Goal: Use online tool/utility: Utilize a website feature to perform a specific function

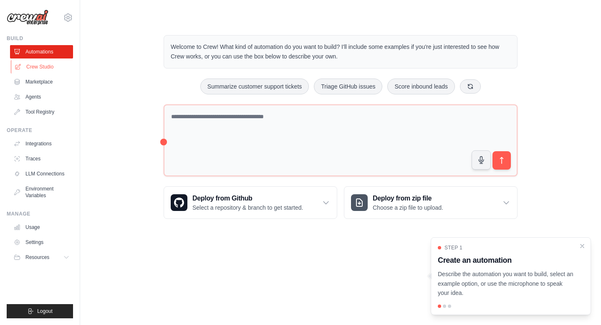
click at [45, 67] on link "Crew Studio" at bounding box center [42, 66] width 63 height 13
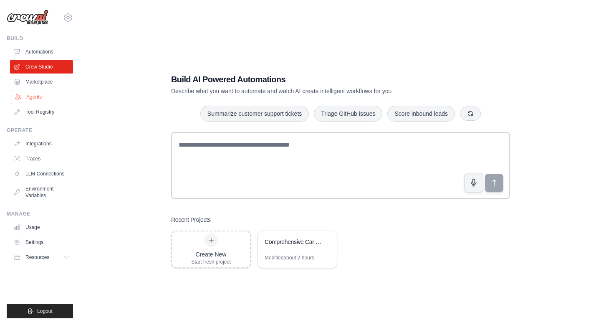
click at [35, 102] on link "Agents" at bounding box center [42, 96] width 63 height 13
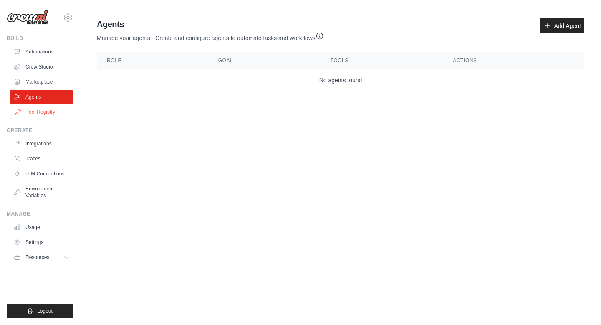
click at [35, 113] on link "Tool Registry" at bounding box center [42, 111] width 63 height 13
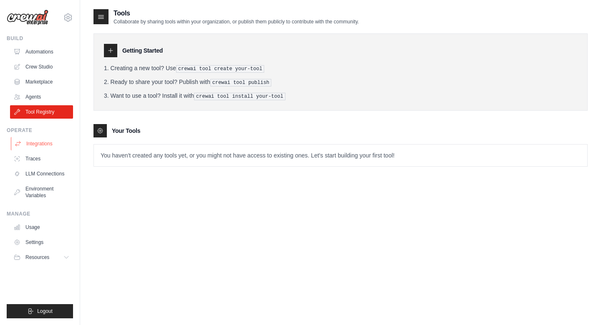
click at [35, 140] on link "Integrations" at bounding box center [42, 143] width 63 height 13
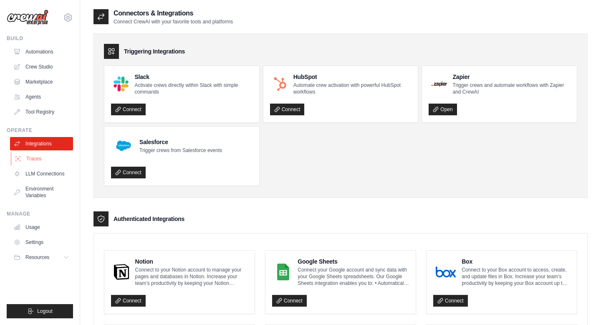
click at [17, 161] on icon at bounding box center [18, 158] width 7 height 7
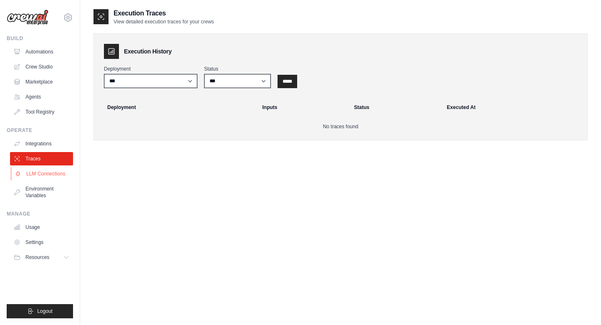
click at [40, 176] on link "LLM Connections" at bounding box center [42, 173] width 63 height 13
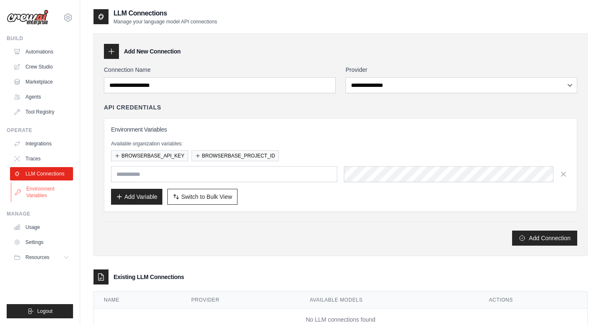
click at [40, 185] on link "Environment Variables" at bounding box center [42, 192] width 63 height 20
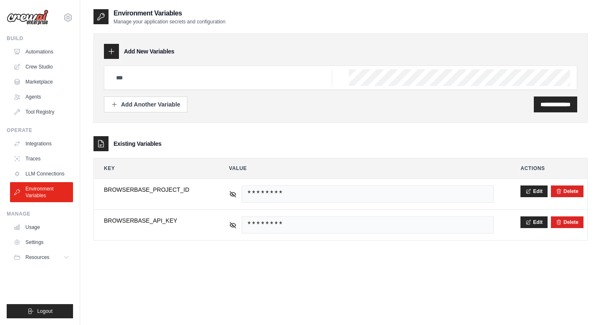
scroll to position [17, 0]
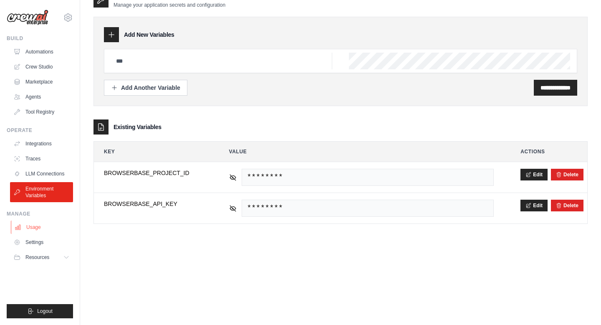
click at [33, 226] on link "Usage" at bounding box center [42, 226] width 63 height 13
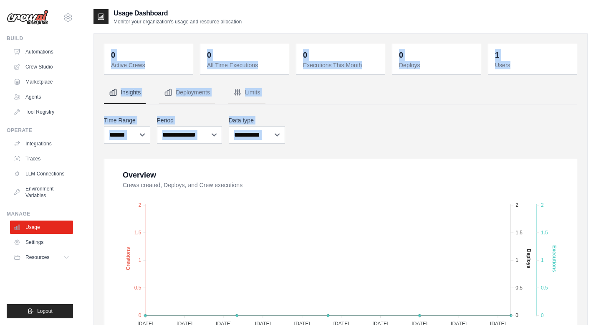
drag, startPoint x: 458, startPoint y: 164, endPoint x: 439, endPoint y: 29, distance: 135.7
click at [439, 29] on div "0 Active Crews 0 All Time Executions 0 Executions This Month 0 Deploys 1 Users" at bounding box center [341, 304] width 494 height 559
click at [358, 119] on div "**********" at bounding box center [340, 129] width 473 height 31
drag, startPoint x: 337, startPoint y: 159, endPoint x: 316, endPoint y: -2, distance: 162.4
click at [316, 0] on html "sravanisravzz99@gmail.com Settings Build Automations Crew Studio Resources Blog" at bounding box center [300, 302] width 601 height 605
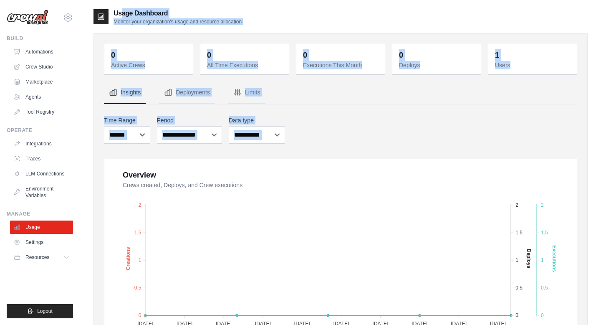
click at [304, 124] on div "**********" at bounding box center [340, 129] width 473 height 31
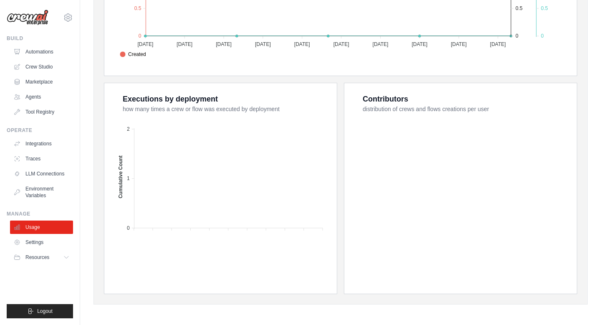
scroll to position [281, 0]
click at [37, 247] on link "Settings" at bounding box center [42, 241] width 63 height 13
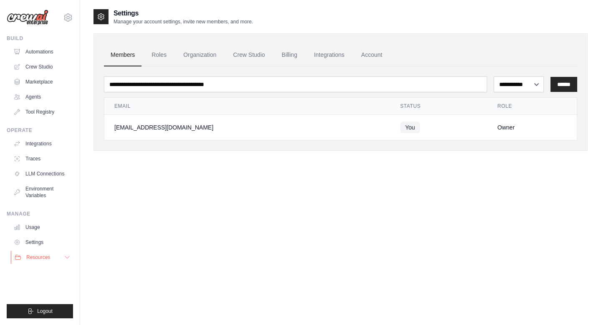
click at [35, 258] on span "Resources" at bounding box center [38, 257] width 24 height 7
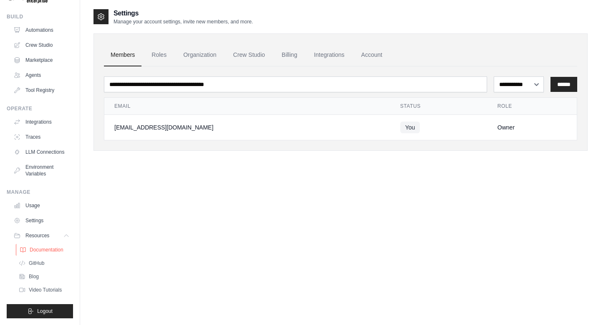
click at [46, 252] on span "Documentation" at bounding box center [47, 249] width 34 height 7
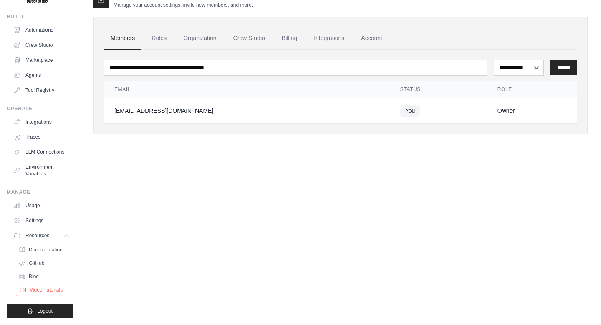
click at [39, 291] on span "Video Tutorials" at bounding box center [46, 289] width 33 height 7
click at [47, 287] on span "Video Tutorials" at bounding box center [46, 289] width 33 height 7
click at [33, 276] on span "Blog" at bounding box center [35, 276] width 10 height 7
click at [38, 202] on link "Usage" at bounding box center [42, 205] width 63 height 13
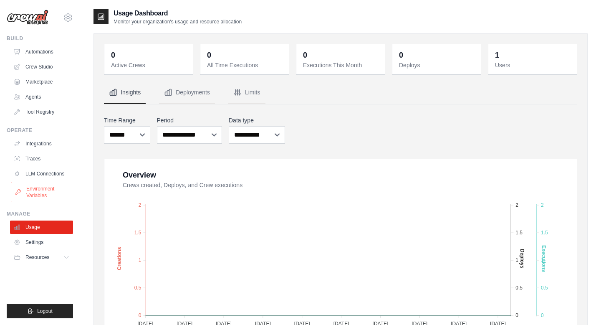
click at [43, 184] on link "Environment Variables" at bounding box center [42, 192] width 63 height 20
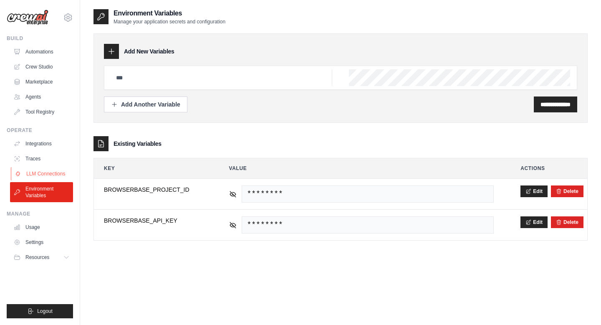
click at [38, 172] on link "LLM Connections" at bounding box center [42, 173] width 63 height 13
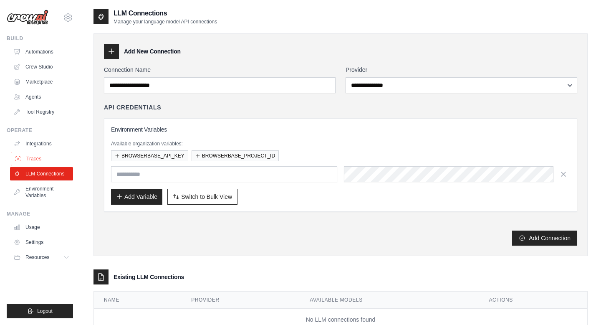
click at [28, 158] on link "Traces" at bounding box center [42, 158] width 63 height 13
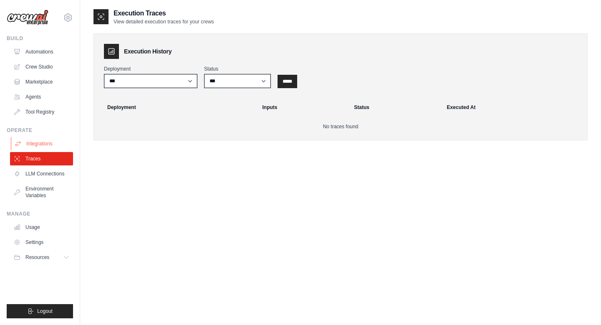
click at [34, 148] on link "Integrations" at bounding box center [42, 143] width 63 height 13
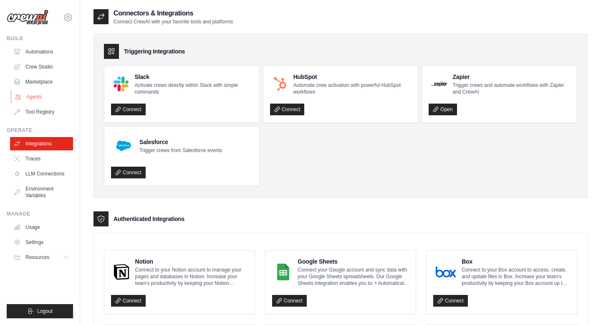
click at [32, 101] on link "Agents" at bounding box center [42, 96] width 63 height 13
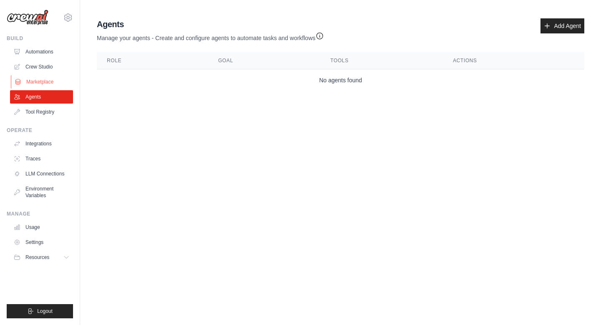
click at [38, 85] on link "Marketplace" at bounding box center [42, 81] width 63 height 13
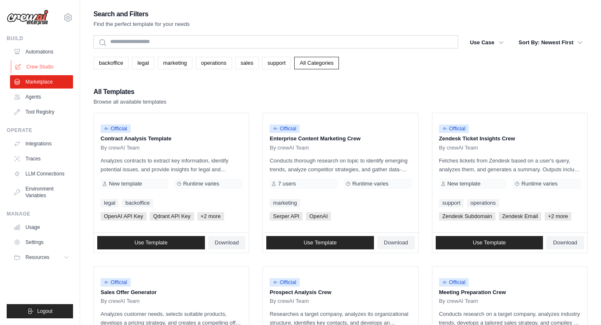
click at [38, 70] on link "Crew Studio" at bounding box center [42, 66] width 63 height 13
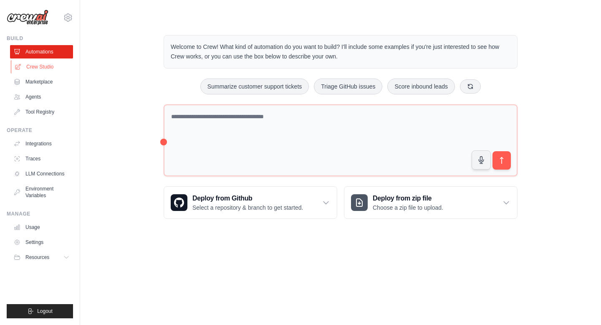
click at [41, 66] on link "Crew Studio" at bounding box center [42, 66] width 63 height 13
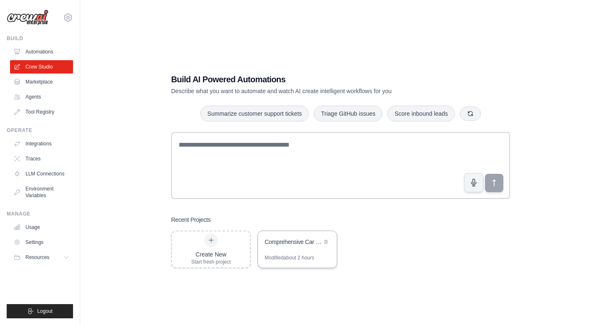
click at [309, 253] on div "Comprehensive Car Finder with Links & Documentation" at bounding box center [297, 242] width 79 height 23
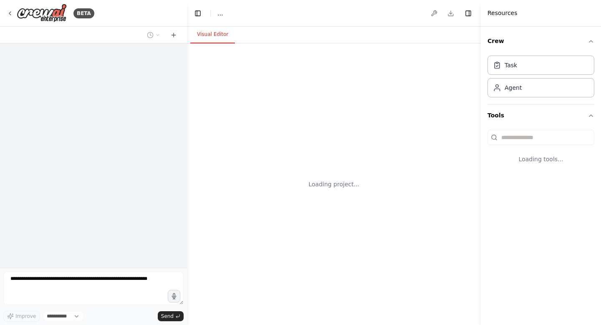
select select "****"
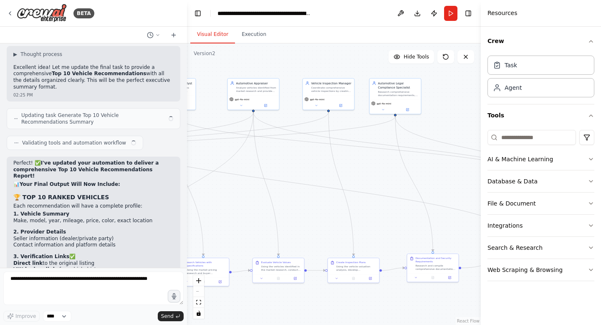
scroll to position [8223, 0]
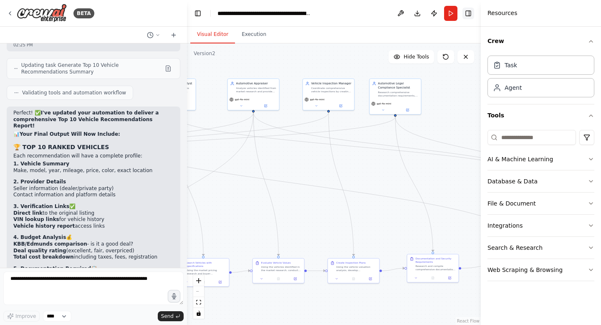
click at [471, 13] on button "Toggle Right Sidebar" at bounding box center [469, 14] width 12 height 12
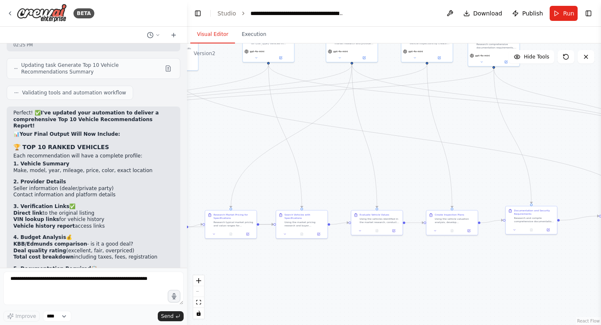
drag, startPoint x: 269, startPoint y: 246, endPoint x: 349, endPoint y: 210, distance: 88.6
click at [349, 209] on div ".deletable-edge-delete-btn { width: 20px; height: 20px; border: 0px solid #ffff…" at bounding box center [394, 183] width 414 height 281
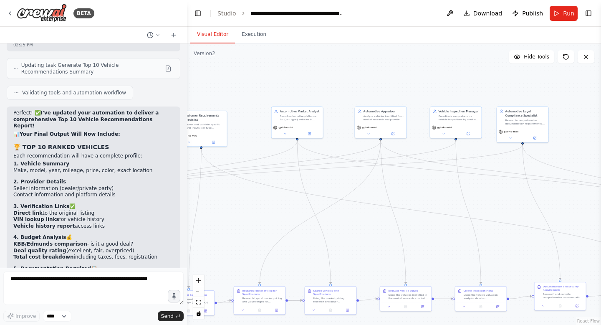
drag, startPoint x: 349, startPoint y: 210, endPoint x: 396, endPoint y: 275, distance: 79.9
click at [396, 275] on div ".deletable-edge-delete-btn { width: 20px; height: 20px; border: 0px solid #ffff…" at bounding box center [394, 183] width 414 height 281
click at [568, 15] on span "Run" at bounding box center [568, 13] width 11 height 8
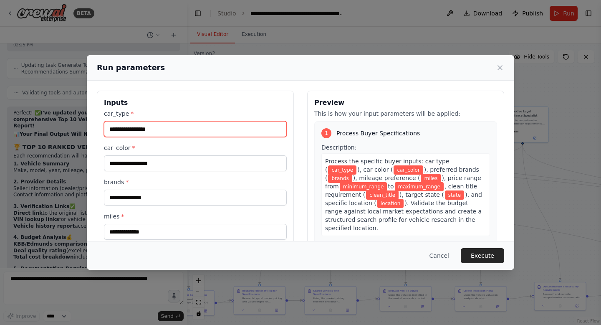
click at [147, 127] on input "car_type *" at bounding box center [195, 129] width 183 height 16
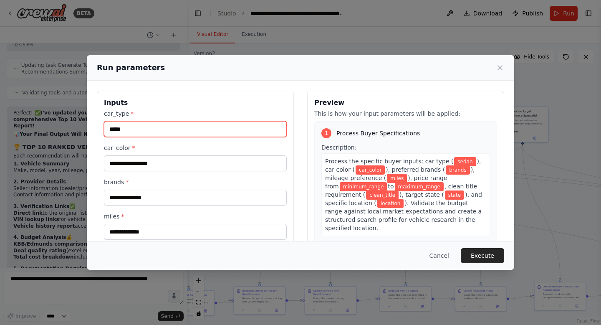
type input "*****"
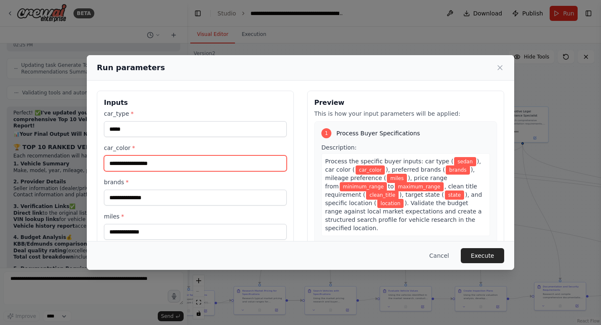
click at [142, 169] on input "car_color *" at bounding box center [195, 163] width 183 height 16
type input "**********"
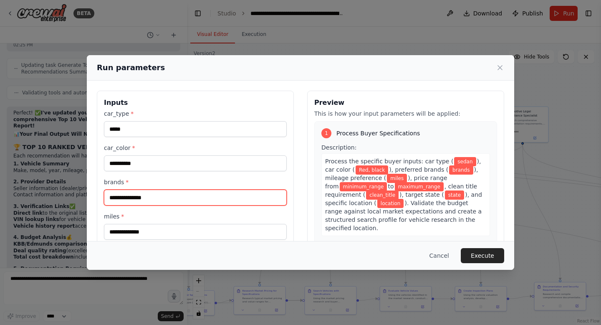
click at [136, 199] on input "brands *" at bounding box center [195, 198] width 183 height 16
type input "**********"
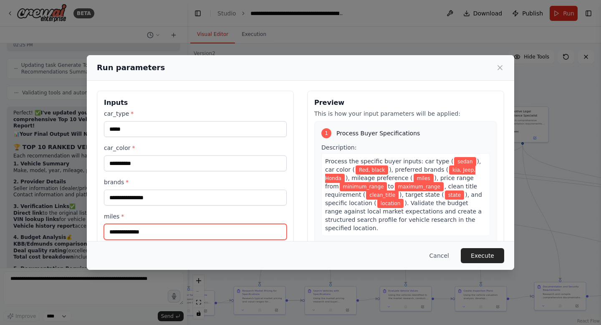
click at [124, 230] on input "miles *" at bounding box center [195, 232] width 183 height 16
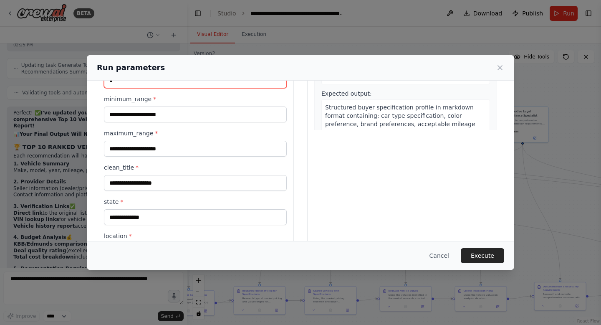
scroll to position [119, 0]
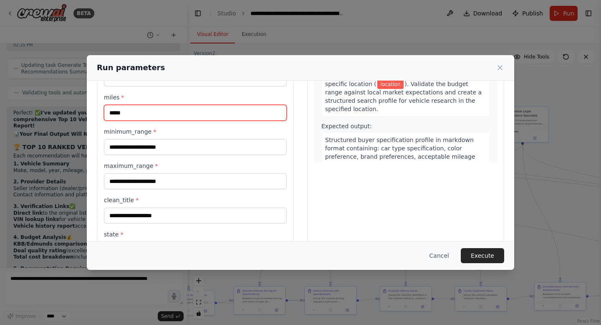
click at [115, 119] on input "*****" at bounding box center [195, 113] width 183 height 16
click at [115, 116] on input "*****" at bounding box center [195, 113] width 183 height 16
type input "*****"
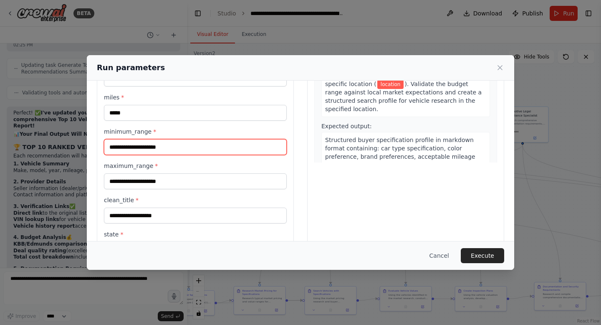
click at [119, 154] on input "minimum_range *" at bounding box center [195, 147] width 183 height 16
type input "****"
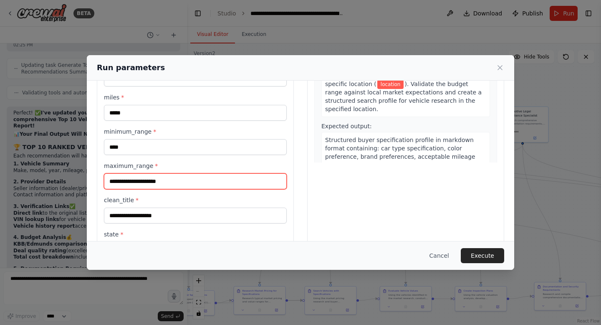
click at [118, 186] on input "maximum_range *" at bounding box center [195, 181] width 183 height 16
click at [119, 181] on input "*****" at bounding box center [195, 181] width 183 height 16
click at [115, 179] on input "*****" at bounding box center [195, 181] width 183 height 16
type input "*****"
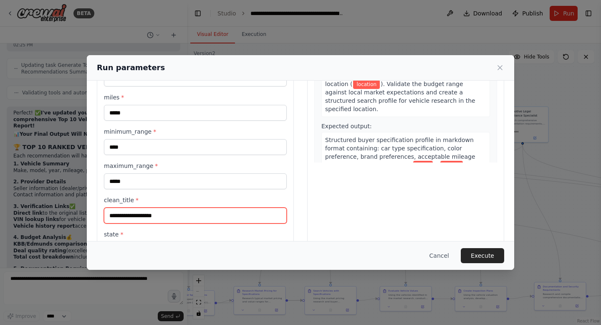
click at [130, 215] on input "clean_title *" at bounding box center [195, 216] width 183 height 16
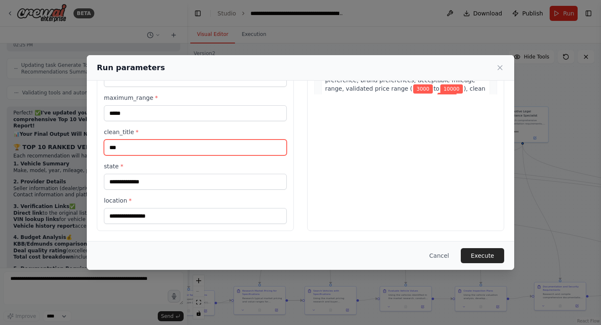
scroll to position [187, 0]
type input "***"
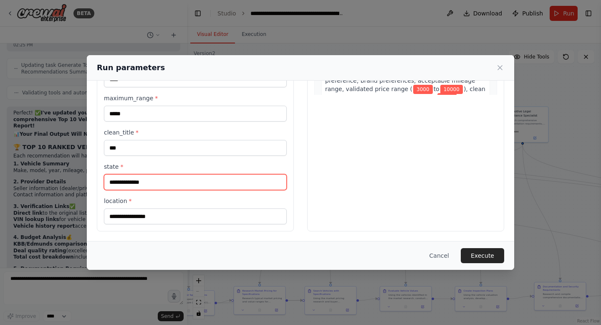
click at [126, 180] on input "state *" at bounding box center [195, 182] width 183 height 16
type input "******"
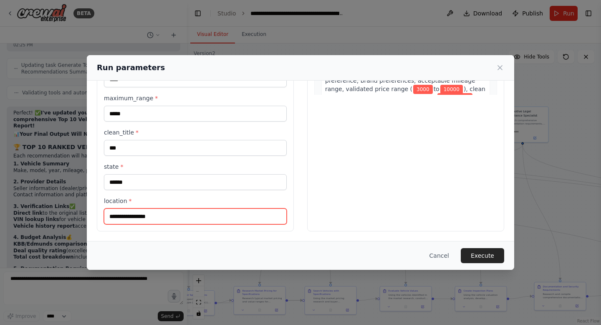
click at [133, 210] on input "location *" at bounding box center [195, 216] width 183 height 16
type input "******"
click at [491, 253] on button "Execute" at bounding box center [482, 255] width 43 height 15
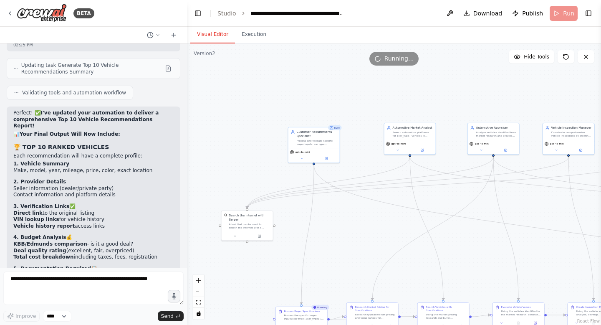
drag, startPoint x: 347, startPoint y: 225, endPoint x: 460, endPoint y: 223, distance: 112.7
click at [460, 225] on div ".deletable-edge-delete-btn { width: 20px; height: 20px; border: 0px solid #ffff…" at bounding box center [394, 183] width 414 height 281
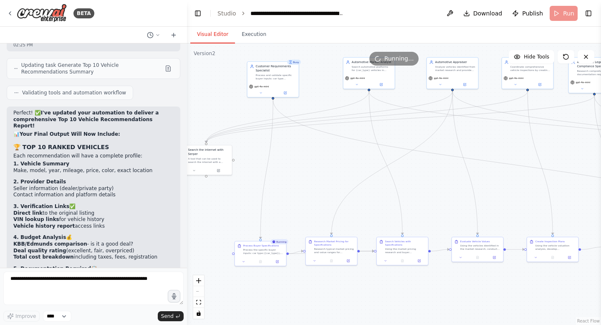
drag, startPoint x: 350, startPoint y: 213, endPoint x: 308, endPoint y: 165, distance: 64.3
click at [309, 165] on div ".deletable-edge-delete-btn { width: 20px; height: 20px; border: 0px solid #ffff…" at bounding box center [394, 183] width 414 height 281
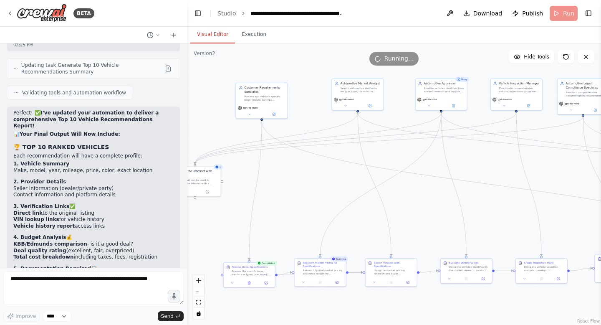
drag, startPoint x: 309, startPoint y: 186, endPoint x: 297, endPoint y: 208, distance: 24.7
click at [297, 208] on div ".deletable-edge-delete-btn { width: 20px; height: 20px; border: 0px solid #ffff…" at bounding box center [394, 183] width 414 height 281
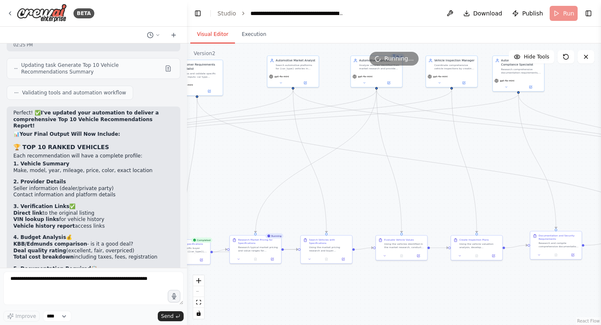
drag, startPoint x: 316, startPoint y: 192, endPoint x: 252, endPoint y: 167, distance: 69.2
click at [252, 168] on div ".deletable-edge-delete-btn { width: 20px; height: 20px; border: 0px solid #ffff…" at bounding box center [394, 183] width 414 height 281
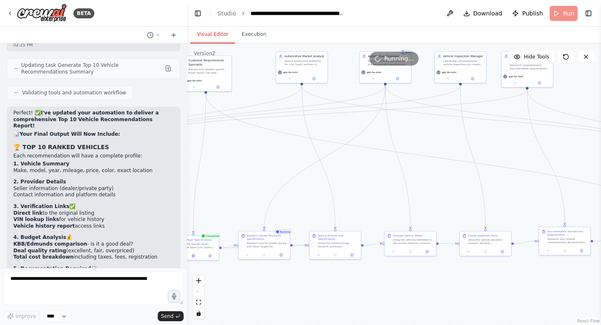
drag, startPoint x: 252, startPoint y: 167, endPoint x: 261, endPoint y: 159, distance: 12.1
click at [261, 161] on div ".deletable-edge-delete-btn { width: 20px; height: 20px; border: 0px solid #ffff…" at bounding box center [394, 183] width 414 height 281
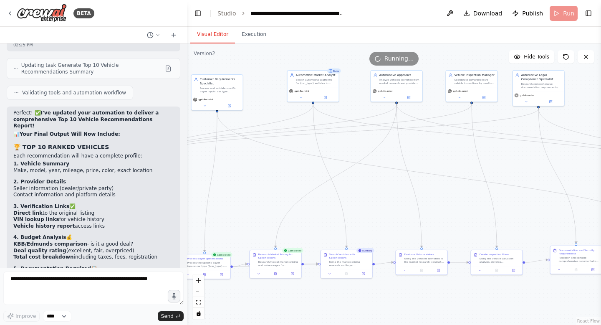
drag, startPoint x: 261, startPoint y: 159, endPoint x: 273, endPoint y: 182, distance: 25.8
click at [273, 182] on div ".deletable-edge-delete-btn { width: 20px; height: 20px; border: 0px solid #ffff…" at bounding box center [394, 183] width 414 height 281
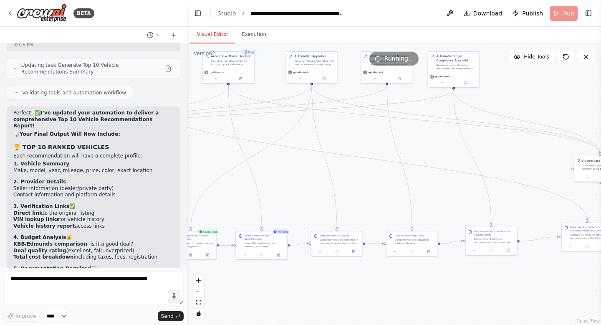
drag, startPoint x: 317, startPoint y: 233, endPoint x: 233, endPoint y: 214, distance: 86.8
click at [233, 214] on div ".deletable-edge-delete-btn { width: 20px; height: 20px; border: 0px solid #ffff…" at bounding box center [394, 183] width 414 height 281
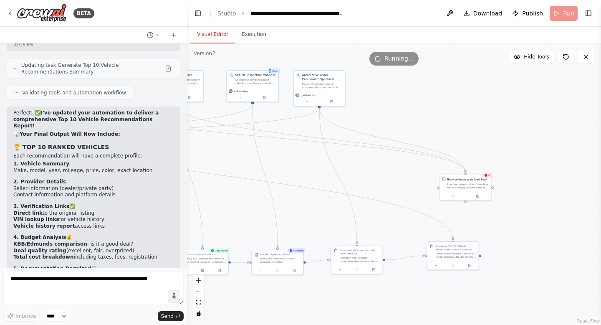
drag, startPoint x: 371, startPoint y: 177, endPoint x: 234, endPoint y: 195, distance: 138.1
click at [235, 196] on div ".deletable-edge-delete-btn { width: 20px; height: 20px; border: 0px solid #ffff…" at bounding box center [394, 183] width 414 height 281
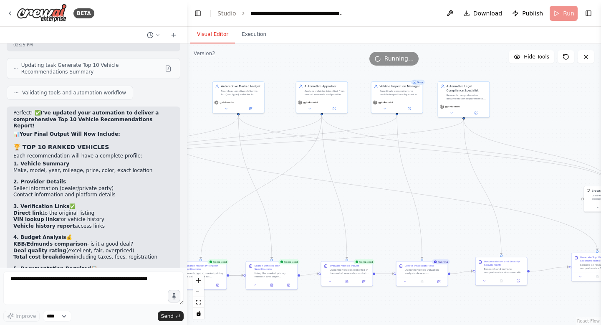
drag, startPoint x: 235, startPoint y: 189, endPoint x: 381, endPoint y: 199, distance: 146.5
click at [381, 199] on div ".deletable-edge-delete-btn { width: 20px; height: 20px; border: 0px solid #ffff…" at bounding box center [394, 183] width 414 height 281
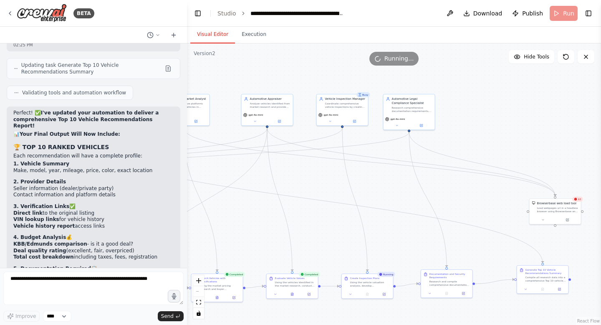
drag, startPoint x: 372, startPoint y: 167, endPoint x: 317, endPoint y: 181, distance: 56.4
click at [317, 181] on div ".deletable-edge-delete-btn { width: 20px; height: 20px; border: 0px solid #ffff…" at bounding box center [394, 183] width 414 height 281
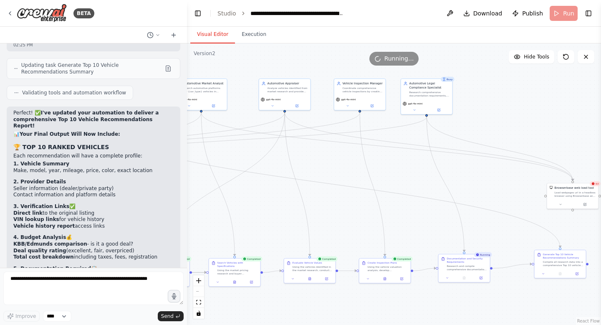
drag, startPoint x: 321, startPoint y: 181, endPoint x: 337, endPoint y: 162, distance: 24.9
click at [337, 163] on div ".deletable-edge-delete-btn { width: 20px; height: 20px; border: 0px solid #ffff…" at bounding box center [394, 183] width 414 height 281
drag, startPoint x: 254, startPoint y: 160, endPoint x: 428, endPoint y: 186, distance: 175.5
click at [429, 186] on div ".deletable-edge-delete-btn { width: 20px; height: 20px; border: 0px solid #ffff…" at bounding box center [394, 183] width 414 height 281
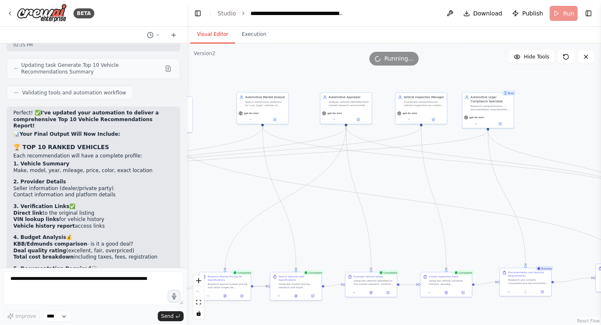
drag, startPoint x: 336, startPoint y: 165, endPoint x: 490, endPoint y: 167, distance: 154.1
click at [488, 169] on div ".deletable-edge-delete-btn { width: 20px; height: 20px; border: 0px solid #ffff…" at bounding box center [394, 183] width 414 height 281
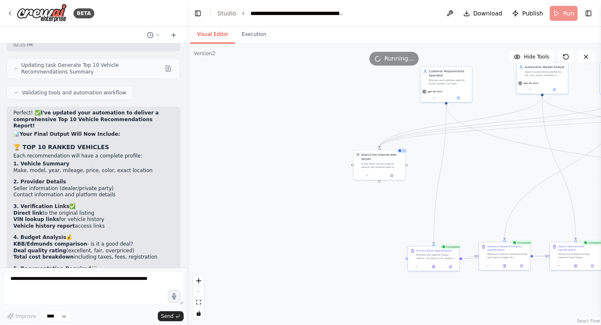
drag, startPoint x: 324, startPoint y: 186, endPoint x: 514, endPoint y: 168, distance: 190.4
click at [514, 168] on div ".deletable-edge-delete-btn { width: 20px; height: 20px; border: 0px solid #ffff…" at bounding box center [394, 183] width 414 height 281
drag, startPoint x: 390, startPoint y: 210, endPoint x: 182, endPoint y: 225, distance: 208.5
click at [182, 228] on div "BETA CrewAI Smart Car Buying Assistant - Implementation Prompt Project Overview…" at bounding box center [300, 162] width 601 height 325
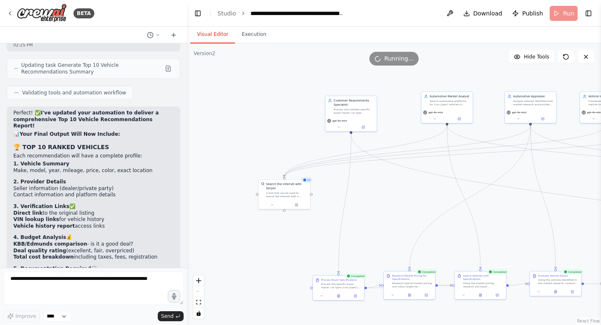
drag, startPoint x: 289, startPoint y: 198, endPoint x: 401, endPoint y: 209, distance: 113.3
click at [401, 209] on div ".deletable-edge-delete-btn { width: 20px; height: 20px; border: 0px solid #ffff…" at bounding box center [394, 183] width 414 height 281
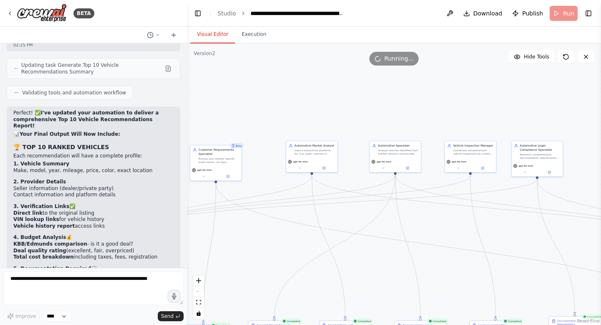
drag, startPoint x: 395, startPoint y: 186, endPoint x: 210, endPoint y: 212, distance: 186.8
click at [210, 212] on div ".deletable-edge-delete-btn { width: 20px; height: 20px; border: 0px solid #ffff…" at bounding box center [394, 183] width 414 height 281
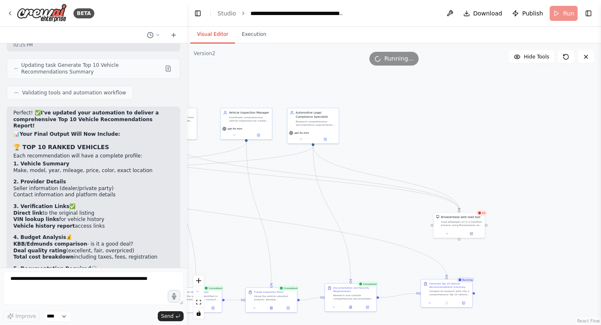
drag, startPoint x: 444, startPoint y: 218, endPoint x: 269, endPoint y: 208, distance: 175.2
click at [269, 208] on div ".deletable-edge-delete-btn { width: 20px; height: 20px; border: 0px solid #ffff…" at bounding box center [394, 183] width 414 height 281
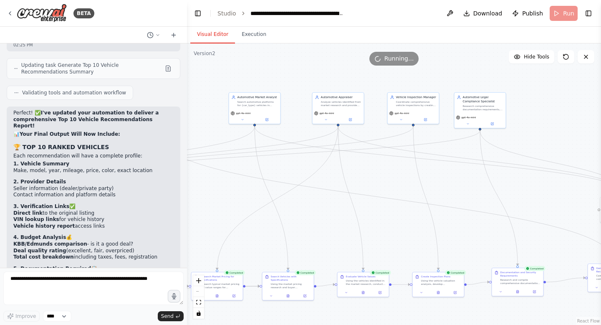
drag, startPoint x: 368, startPoint y: 211, endPoint x: 536, endPoint y: 192, distance: 169.4
click at [537, 193] on div ".deletable-edge-delete-btn { width: 20px; height: 20px; border: 0px solid #ffff…" at bounding box center [394, 183] width 414 height 281
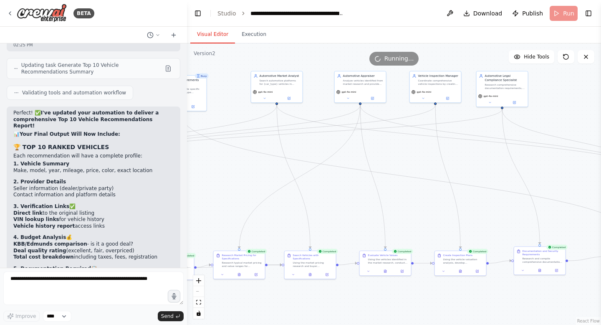
drag, startPoint x: 323, startPoint y: 225, endPoint x: 269, endPoint y: 177, distance: 72.4
click at [271, 178] on div ".deletable-edge-delete-btn { width: 20px; height: 20px; border: 0px solid #ffff…" at bounding box center [394, 183] width 414 height 281
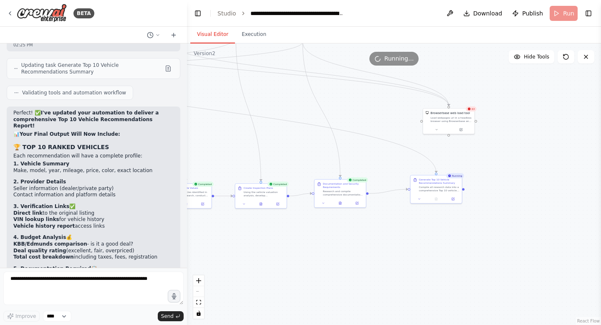
drag, startPoint x: 517, startPoint y: 156, endPoint x: 388, endPoint y: 114, distance: 135.2
click at [388, 115] on div ".deletable-edge-delete-btn { width: 20px; height: 20px; border: 0px solid #ffff…" at bounding box center [394, 183] width 414 height 281
click at [433, 191] on div "Generate Top 10 Vehicle Recommendations Summary Compile all research data into …" at bounding box center [439, 185] width 51 height 19
click at [391, 245] on div ".deletable-edge-delete-btn { width: 20px; height: 20px; border: 0px solid #ffff…" at bounding box center [394, 183] width 414 height 281
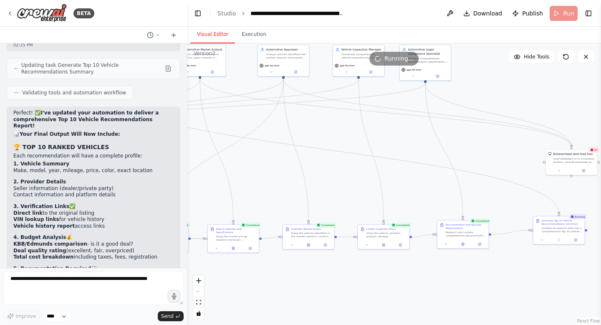
drag, startPoint x: 392, startPoint y: 246, endPoint x: 524, endPoint y: 291, distance: 138.5
click at [524, 291] on div ".deletable-edge-delete-btn { width: 20px; height: 20px; border: 0px solid #ffff…" at bounding box center [394, 183] width 414 height 281
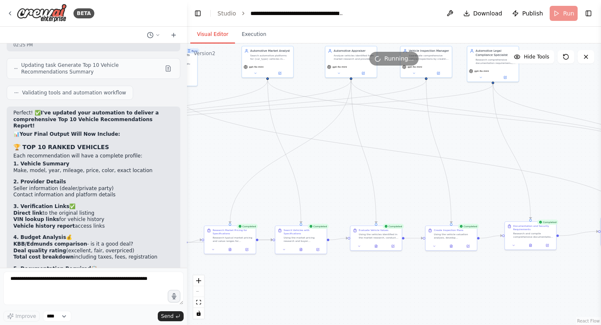
drag, startPoint x: 357, startPoint y: 301, endPoint x: 543, endPoint y: 301, distance: 186.2
click at [542, 301] on div ".deletable-edge-delete-btn { width: 20px; height: 20px; border: 0px solid #ffff…" at bounding box center [394, 183] width 414 height 281
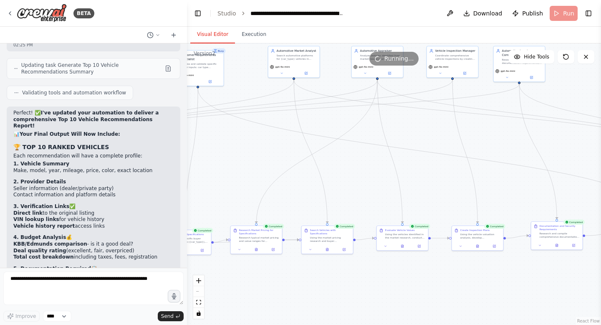
drag, startPoint x: 377, startPoint y: 286, endPoint x: 263, endPoint y: 286, distance: 114.4
click at [266, 286] on div ".deletable-edge-delete-btn { width: 20px; height: 20px; border: 0px solid #ffff…" at bounding box center [394, 183] width 414 height 281
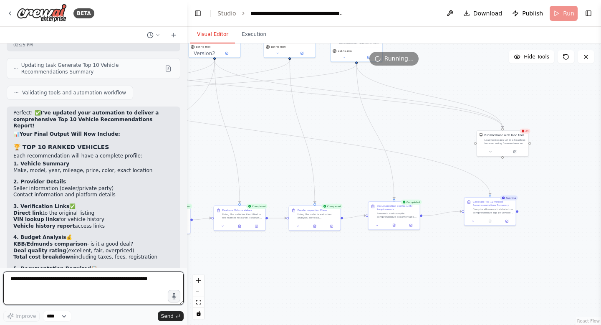
drag, startPoint x: 263, startPoint y: 286, endPoint x: 99, endPoint y: 261, distance: 165.6
click at [100, 262] on div "BETA CrewAI Smart Car Buying Assistant - Implementation Prompt Project Overview…" at bounding box center [300, 162] width 601 height 325
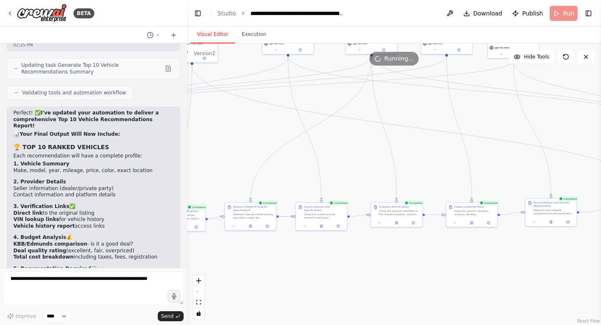
drag, startPoint x: 319, startPoint y: 258, endPoint x: 503, endPoint y: 258, distance: 184.5
click at [503, 258] on div ".deletable-edge-delete-btn { width: 20px; height: 20px; border: 0px solid #ffff…" at bounding box center [394, 183] width 414 height 281
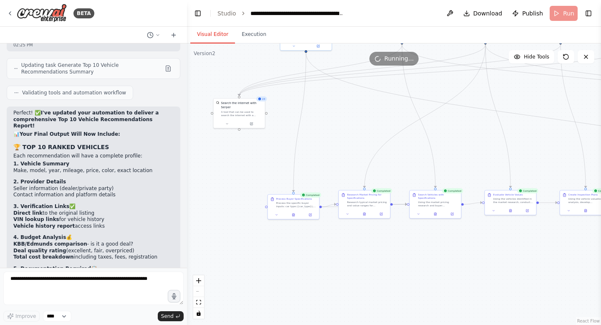
drag, startPoint x: 503, startPoint y: 258, endPoint x: 601, endPoint y: 243, distance: 98.9
click at [601, 244] on div "BETA CrewAI Smart Car Buying Assistant - Implementation Prompt Project Overview…" at bounding box center [300, 162] width 601 height 325
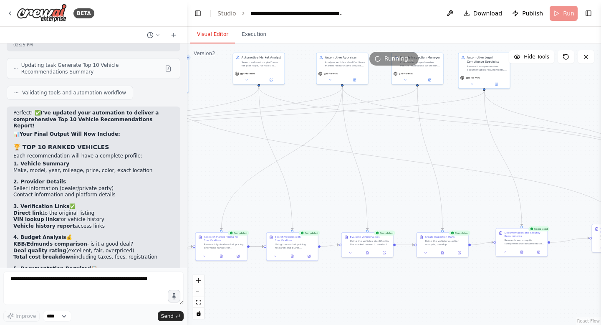
drag, startPoint x: 330, startPoint y: 255, endPoint x: 186, endPoint y: 299, distance: 150.7
click at [186, 299] on div "BETA CrewAI Smart Car Buying Assistant - Implementation Prompt Project Overview…" at bounding box center [300, 162] width 601 height 325
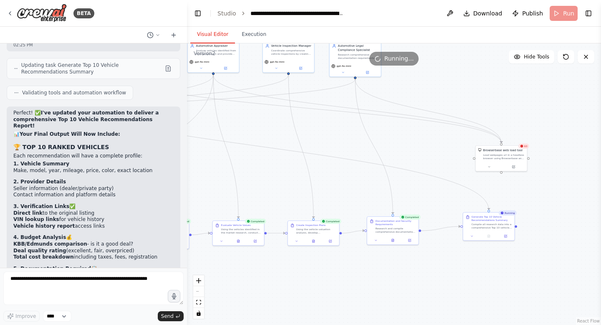
drag, startPoint x: 334, startPoint y: 284, endPoint x: 200, endPoint y: 263, distance: 135.8
click at [201, 265] on div ".deletable-edge-delete-btn { width: 20px; height: 20px; border: 0px solid #ffff…" at bounding box center [394, 183] width 414 height 281
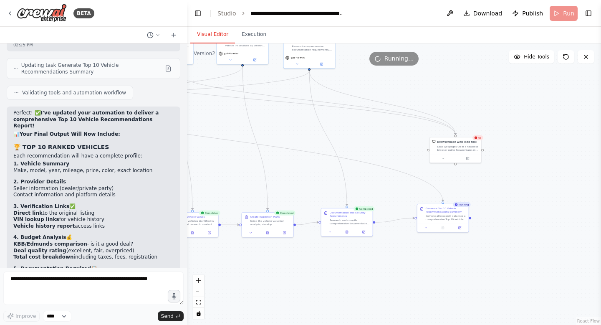
drag, startPoint x: 200, startPoint y: 263, endPoint x: 154, endPoint y: 256, distance: 46.0
click at [157, 259] on div "BETA CrewAI Smart Car Buying Assistant - Implementation Prompt Project Overview…" at bounding box center [300, 162] width 601 height 325
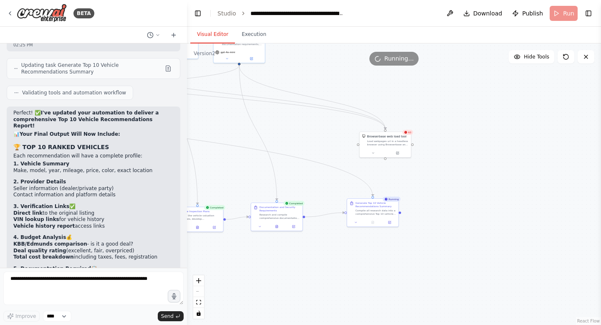
drag, startPoint x: 412, startPoint y: 281, endPoint x: 337, endPoint y: 269, distance: 75.6
click at [340, 274] on div ".deletable-edge-delete-btn { width: 20px; height: 20px; border: 0px solid #ffff…" at bounding box center [394, 183] width 414 height 281
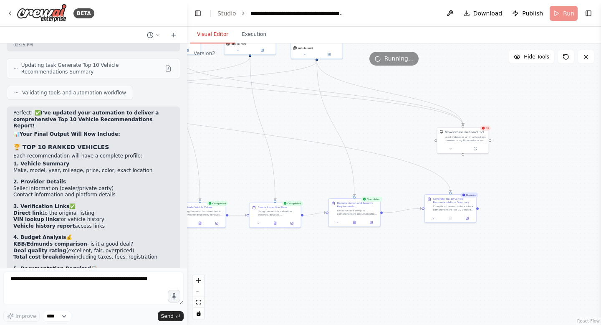
drag, startPoint x: 337, startPoint y: 269, endPoint x: 418, endPoint y: 272, distance: 80.6
click at [418, 270] on div ".deletable-edge-delete-btn { width: 20px; height: 20px; border: 0px solid #ffff…" at bounding box center [394, 183] width 414 height 281
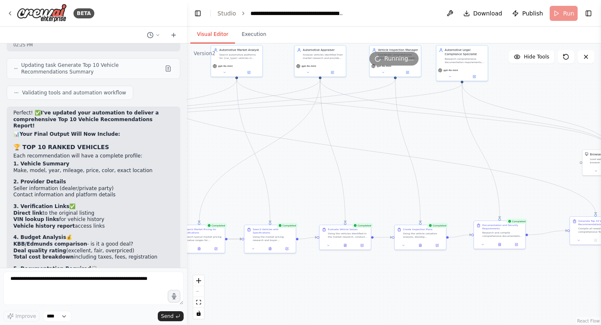
drag, startPoint x: 307, startPoint y: 156, endPoint x: 450, endPoint y: 176, distance: 145.0
click at [452, 176] on div ".deletable-edge-delete-btn { width: 20px; height: 20px; border: 0px solid #ffff…" at bounding box center [394, 183] width 414 height 281
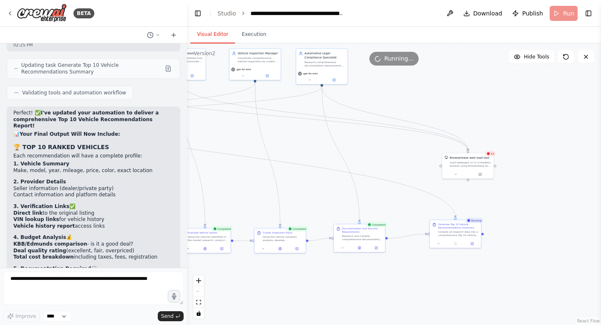
drag, startPoint x: 390, startPoint y: 282, endPoint x: 215, endPoint y: 277, distance: 174.6
click at [217, 281] on div ".deletable-edge-delete-btn { width: 20px; height: 20px; border: 0px solid #ffff…" at bounding box center [394, 183] width 414 height 281
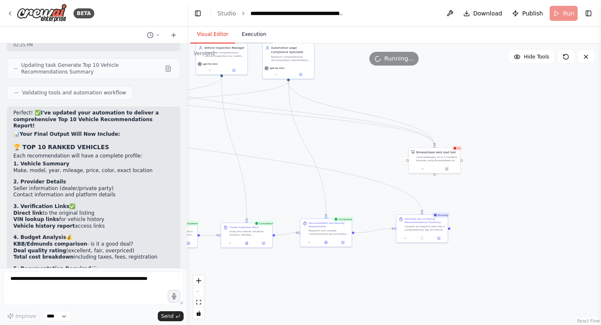
click at [253, 33] on button "Execution" at bounding box center [254, 35] width 38 height 18
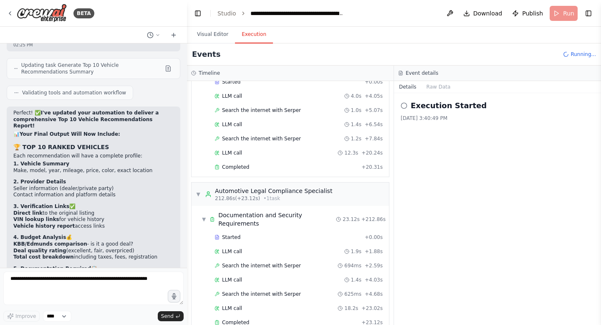
scroll to position [2221, 0]
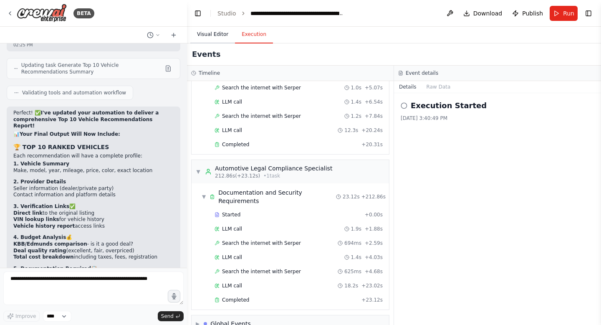
click at [209, 34] on button "Visual Editor" at bounding box center [212, 35] width 45 height 18
click at [246, 33] on button "Execution" at bounding box center [254, 35] width 38 height 18
click at [233, 296] on span "Completed" at bounding box center [235, 299] width 27 height 7
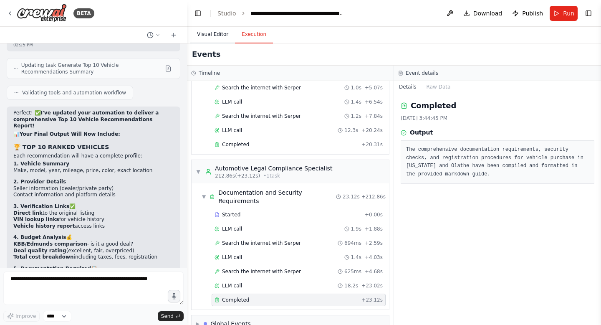
click at [205, 35] on button "Visual Editor" at bounding box center [212, 35] width 45 height 18
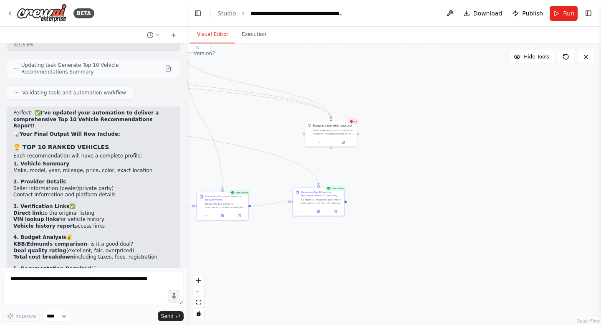
drag, startPoint x: 381, startPoint y: 267, endPoint x: 276, endPoint y: 239, distance: 108.8
click at [277, 240] on div ".deletable-edge-delete-btn { width: 20px; height: 20px; border: 0px solid #ffff…" at bounding box center [394, 183] width 414 height 281
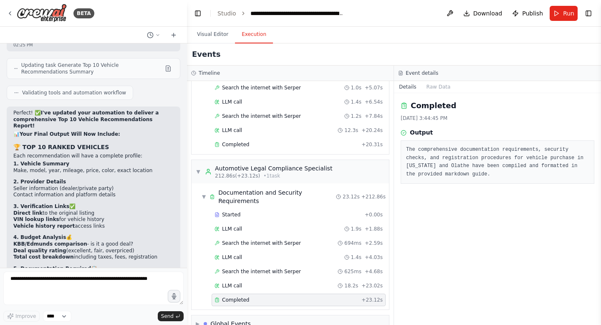
click at [247, 37] on button "Execution" at bounding box center [254, 35] width 38 height 18
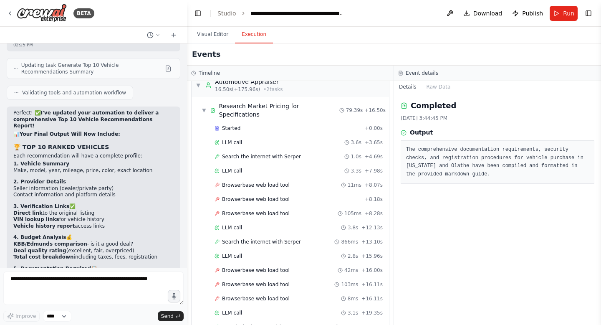
scroll to position [0, 0]
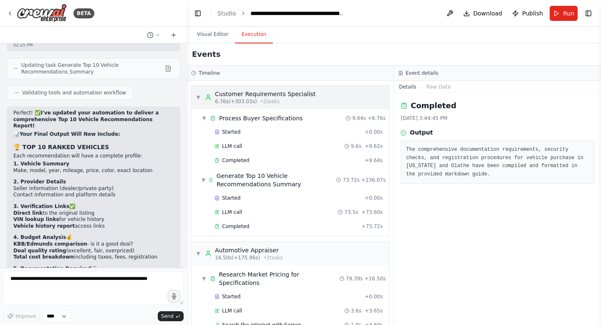
click at [200, 97] on span "▼" at bounding box center [198, 97] width 5 height 7
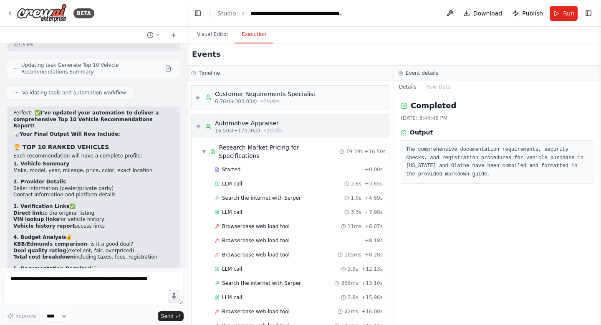
click at [200, 127] on span "▼" at bounding box center [198, 126] width 5 height 7
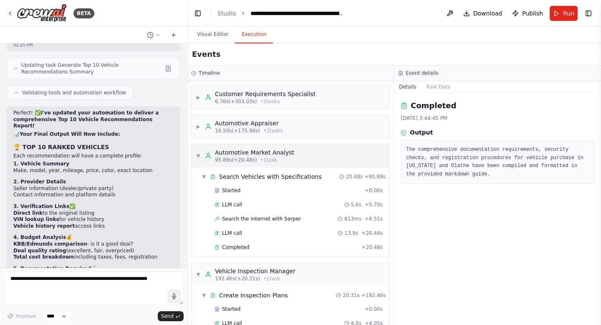
click at [197, 154] on span "▼" at bounding box center [198, 155] width 5 height 7
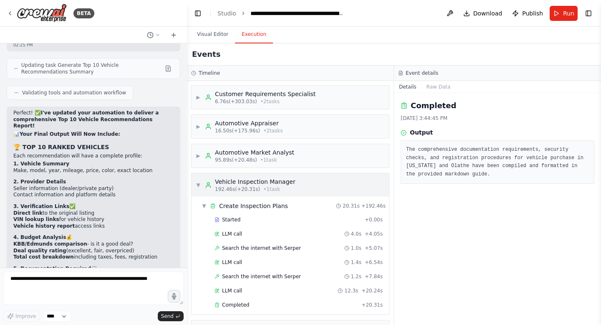
click at [199, 180] on div "▼ Vehicle Inspection Manager 192.46s (+20.31s) • 1 task" at bounding box center [246, 184] width 100 height 15
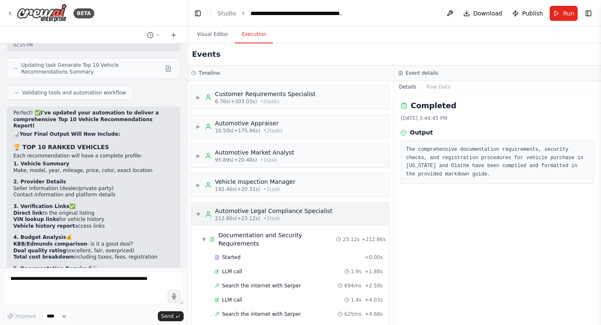
click at [202, 210] on div "▼ Automotive Legal Compliance Specialist 212.86s (+23.12s) • 1 task" at bounding box center [264, 214] width 137 height 15
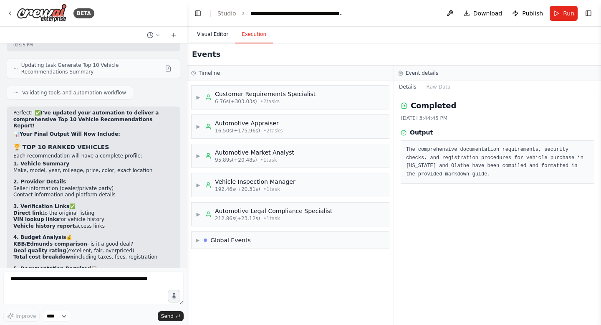
click at [213, 37] on button "Visual Editor" at bounding box center [212, 35] width 45 height 18
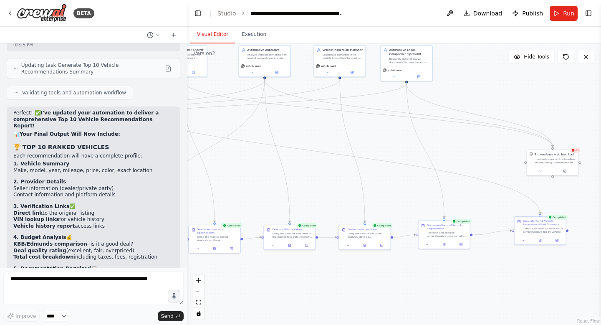
drag, startPoint x: 299, startPoint y: 261, endPoint x: 519, endPoint y: 290, distance: 222.8
click at [521, 290] on div ".deletable-edge-delete-btn { width: 20px; height: 20px; border: 0px solid #ffff…" at bounding box center [394, 183] width 414 height 281
drag, startPoint x: 438, startPoint y: 231, endPoint x: 426, endPoint y: 238, distance: 13.7
click at [428, 238] on div "Research and compile comprehensive documentation requirements, security checks,…" at bounding box center [439, 241] width 40 height 7
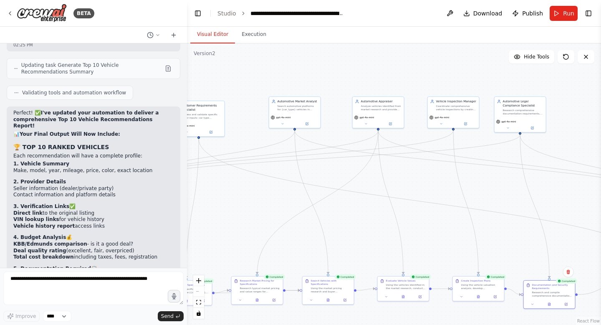
drag, startPoint x: 375, startPoint y: 167, endPoint x: 499, endPoint y: 198, distance: 127.6
click at [499, 198] on div ".deletable-edge-delete-btn { width: 20px; height: 20px; border: 0px solid #ffff…" at bounding box center [394, 183] width 414 height 281
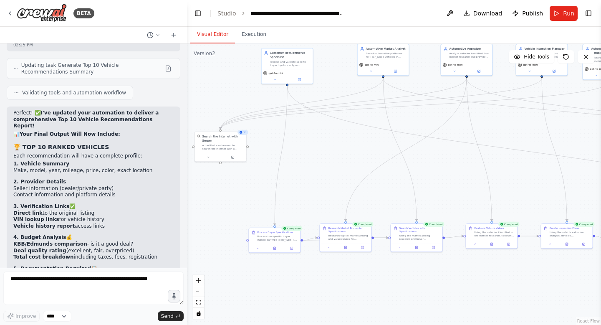
drag, startPoint x: 256, startPoint y: 190, endPoint x: 332, endPoint y: 155, distance: 83.9
click at [333, 155] on div ".deletable-edge-delete-btn { width: 20px; height: 20px; border: 0px solid #ffff…" at bounding box center [394, 183] width 414 height 281
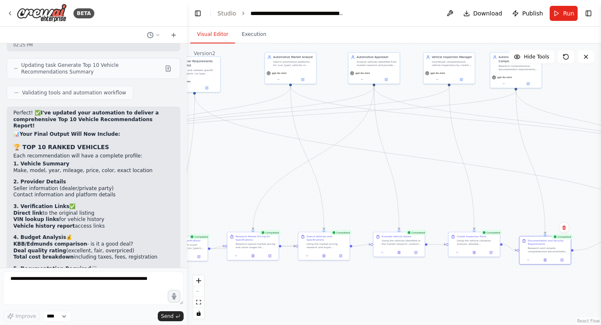
drag, startPoint x: 333, startPoint y: 155, endPoint x: 227, endPoint y: 147, distance: 105.9
click at [228, 151] on div ".deletable-edge-delete-btn { width: 20px; height: 20px; border: 0px solid #ffff…" at bounding box center [394, 183] width 414 height 281
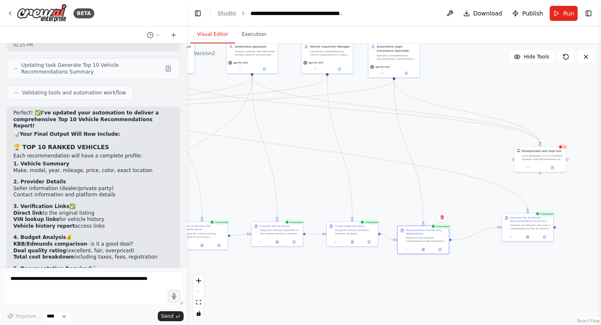
drag, startPoint x: 498, startPoint y: 203, endPoint x: 345, endPoint y: 167, distance: 157.5
click at [345, 167] on div ".deletable-edge-delete-btn { width: 20px; height: 20px; border: 0px solid #ffff…" at bounding box center [394, 183] width 414 height 281
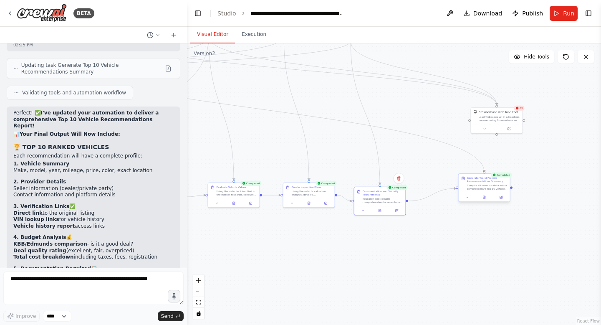
click at [488, 200] on div at bounding box center [484, 197] width 51 height 9
click at [484, 199] on button at bounding box center [485, 197] width 18 height 5
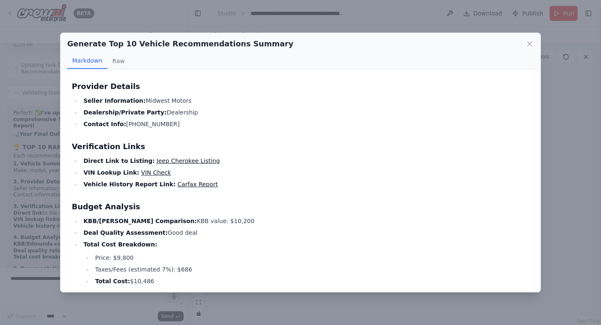
scroll to position [1932, 0]
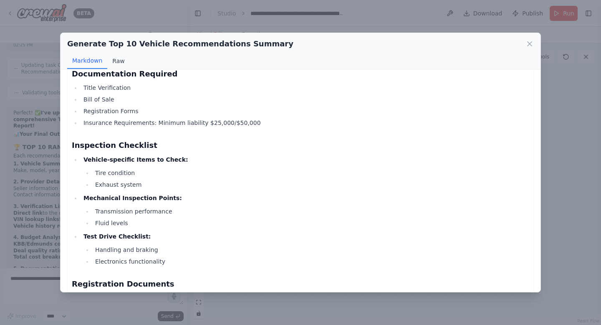
click at [120, 59] on button "Raw" at bounding box center [118, 61] width 22 height 16
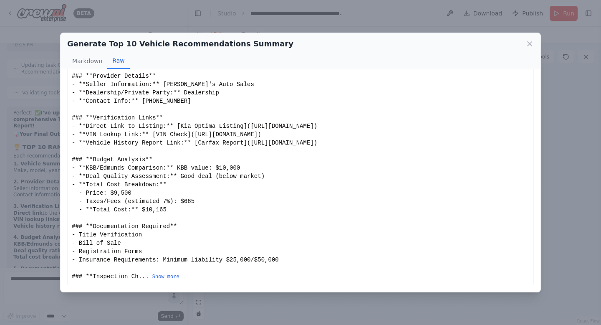
scroll to position [84, 0]
click at [163, 276] on button "Show more" at bounding box center [165, 277] width 27 height 7
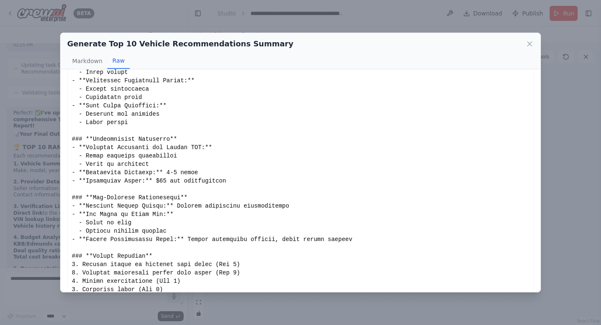
scroll to position [3348, 0]
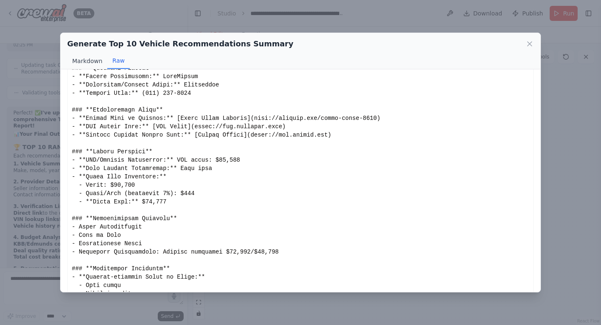
click at [90, 59] on button "Markdown" at bounding box center [87, 61] width 40 height 16
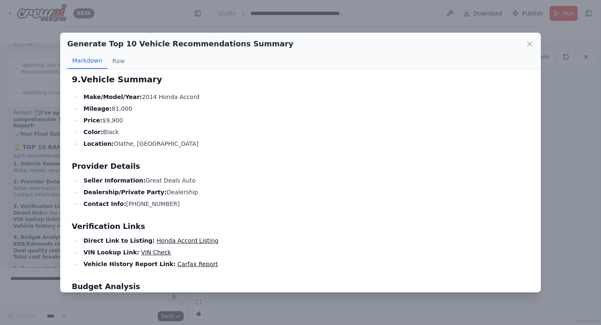
scroll to position [6410, 0]
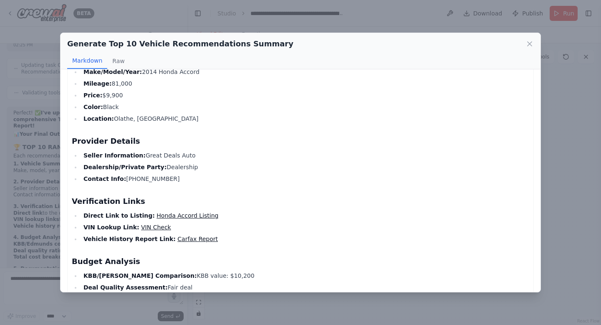
click at [271, 181] on li "Contact Info: (913) 555-6542" at bounding box center [305, 179] width 448 height 10
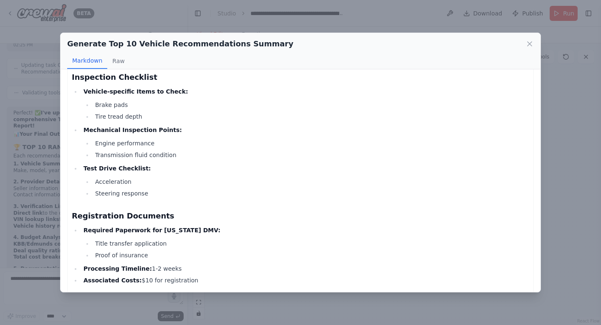
scroll to position [524, 0]
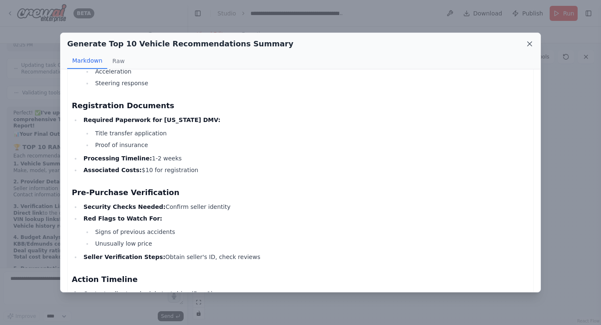
click at [529, 43] on icon at bounding box center [530, 44] width 4 height 4
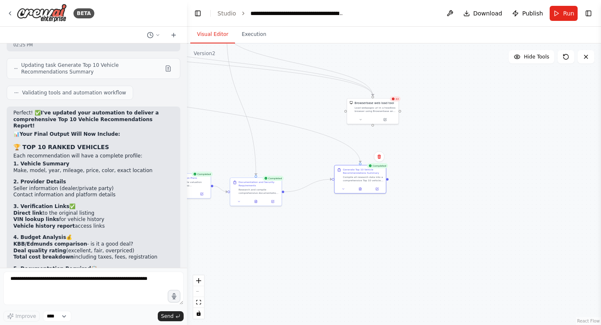
drag, startPoint x: 401, startPoint y: 281, endPoint x: 273, endPoint y: 263, distance: 128.7
click at [273, 263] on div ".deletable-edge-delete-btn { width: 20px; height: 20px; border: 0px solid #ffff…" at bounding box center [394, 183] width 414 height 281
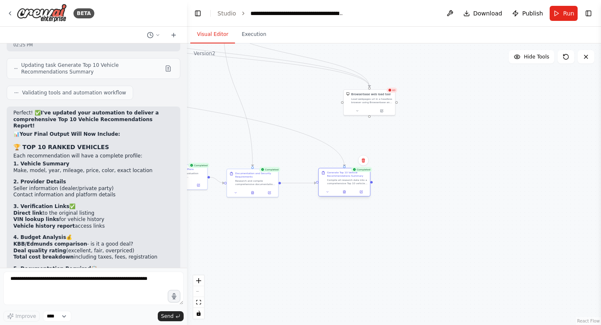
drag, startPoint x: 353, startPoint y: 166, endPoint x: 341, endPoint y: 180, distance: 18.6
click at [341, 179] on div "Compile all research data into a comprehensive Top 10 vehicle recommendations r…" at bounding box center [347, 181] width 40 height 7
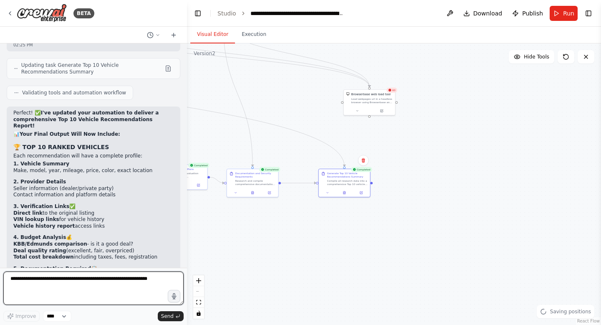
click at [123, 286] on textarea at bounding box center [93, 287] width 180 height 33
type textarea "**********"
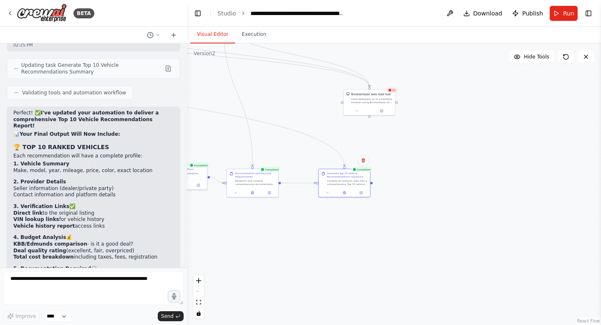
scroll to position [8285, 0]
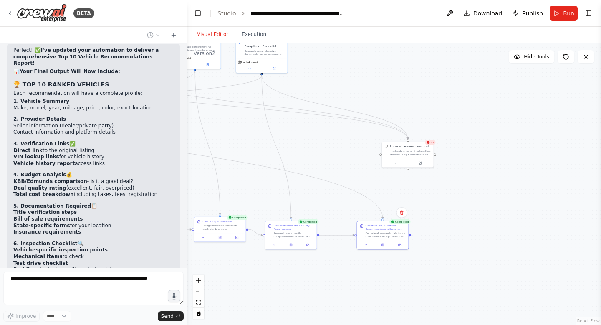
drag, startPoint x: 291, startPoint y: 116, endPoint x: 498, endPoint y: 213, distance: 228.2
click at [506, 225] on div ".deletable-edge-delete-btn { width: 20px; height: 20px; border: 0px solid #ffff…" at bounding box center [394, 183] width 414 height 281
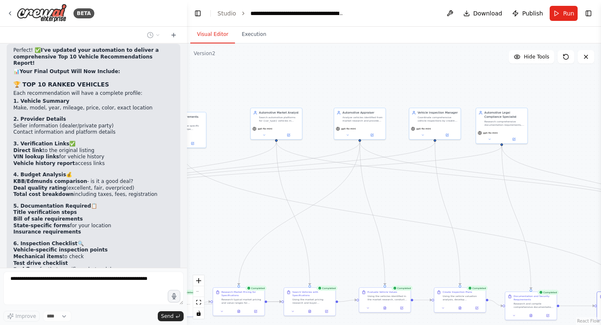
drag, startPoint x: 252, startPoint y: 172, endPoint x: 408, endPoint y: 170, distance: 156.2
click at [408, 172] on div ".deletable-edge-delete-btn { width: 20px; height: 20px; border: 0px solid #ffff…" at bounding box center [394, 183] width 414 height 281
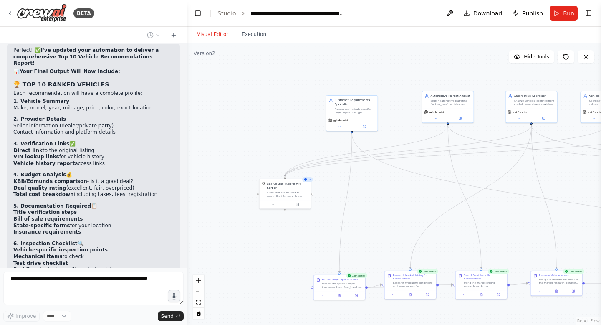
drag, startPoint x: 292, startPoint y: 225, endPoint x: 361, endPoint y: 222, distance: 68.6
click at [366, 222] on div ".deletable-edge-delete-btn { width: 20px; height: 20px; border: 0px solid #ffff…" at bounding box center [394, 183] width 414 height 281
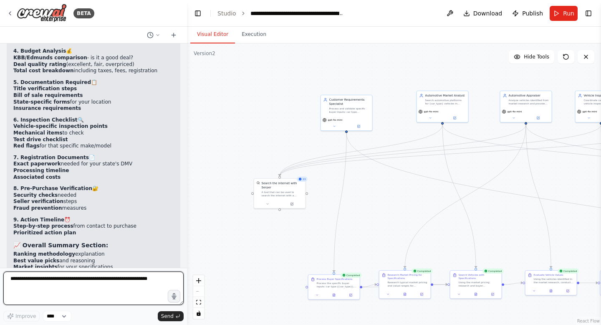
scroll to position [8385, 0]
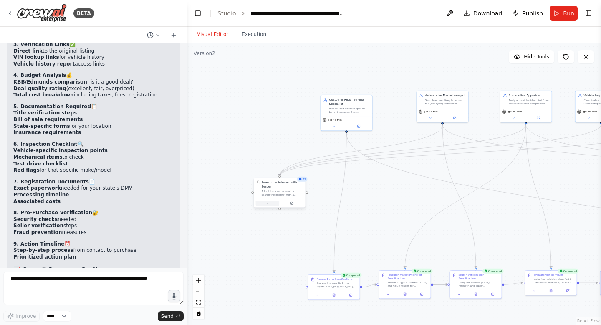
click at [270, 204] on button at bounding box center [268, 202] width 24 height 5
click at [294, 208] on div "23 Search the internet with Serper A tool that can be used to search the intern…" at bounding box center [280, 193] width 52 height 30
click at [294, 204] on button at bounding box center [292, 202] width 24 height 5
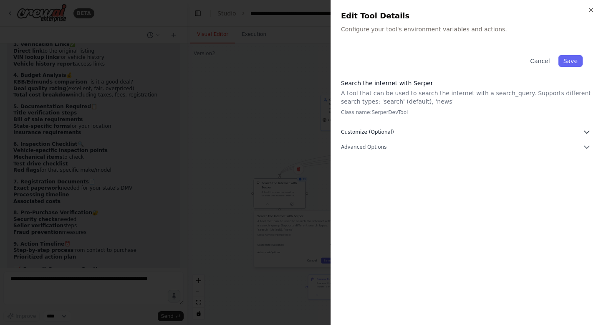
click at [589, 133] on icon "button" at bounding box center [587, 132] width 8 height 8
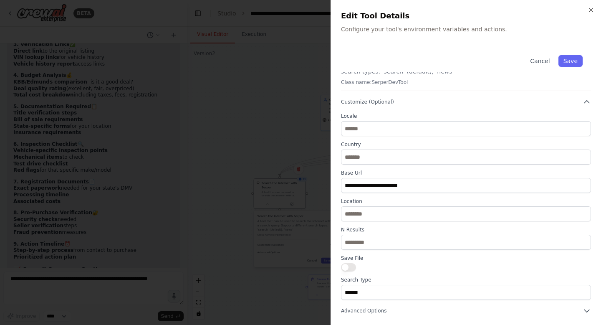
scroll to position [30, 0]
click at [587, 310] on icon "button" at bounding box center [587, 311] width 8 height 8
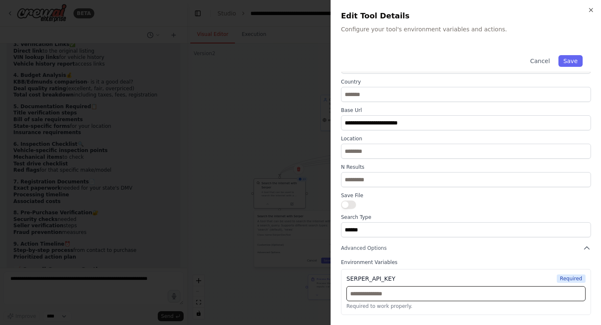
click at [393, 287] on input "text" at bounding box center [466, 293] width 239 height 15
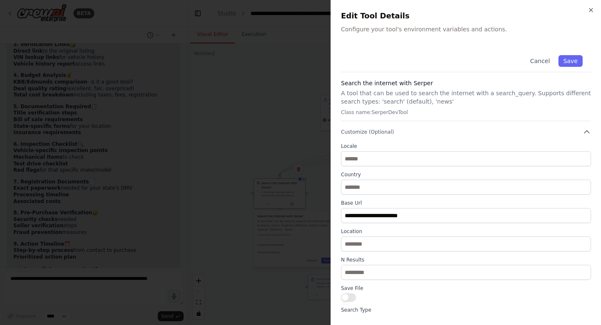
scroll to position [8672, 0]
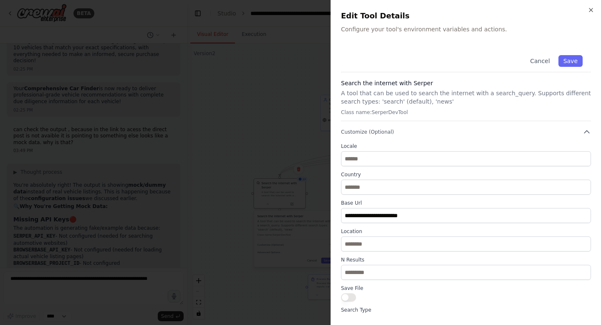
click at [254, 121] on div at bounding box center [300, 162] width 601 height 325
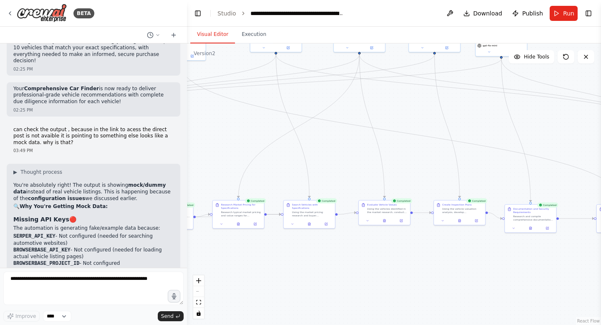
drag, startPoint x: 408, startPoint y: 219, endPoint x: 241, endPoint y: 148, distance: 181.5
click at [241, 148] on div ".deletable-edge-delete-btn { width: 20px; height: 20px; border: 0px solid #ffff…" at bounding box center [394, 183] width 414 height 281
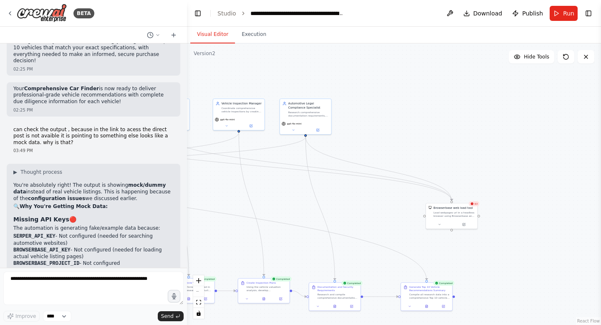
drag, startPoint x: 459, startPoint y: 116, endPoint x: 249, endPoint y: 194, distance: 224.4
click at [250, 195] on div ".deletable-edge-delete-btn { width: 20px; height: 20px; border: 0px solid #ffff…" at bounding box center [394, 183] width 414 height 281
